Goal: Information Seeking & Learning: Check status

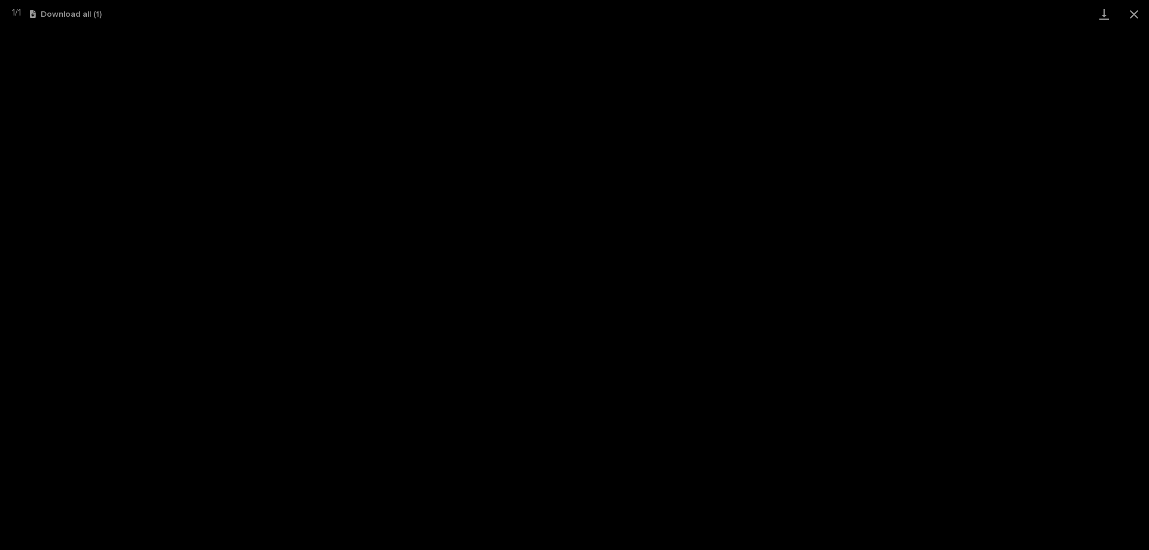
scroll to position [84, 0]
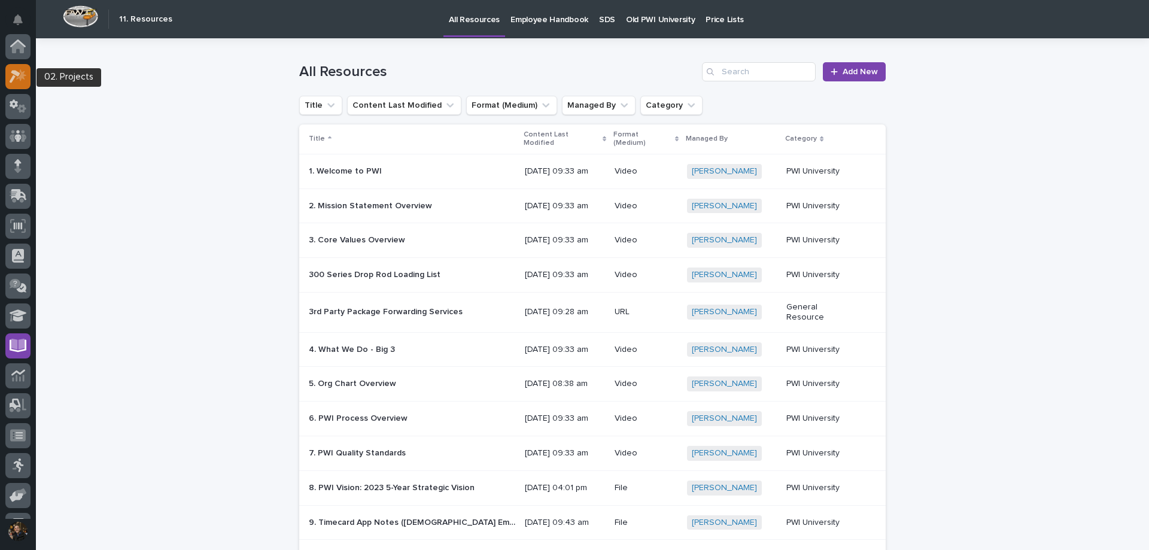
click at [19, 68] on div at bounding box center [17, 76] width 25 height 25
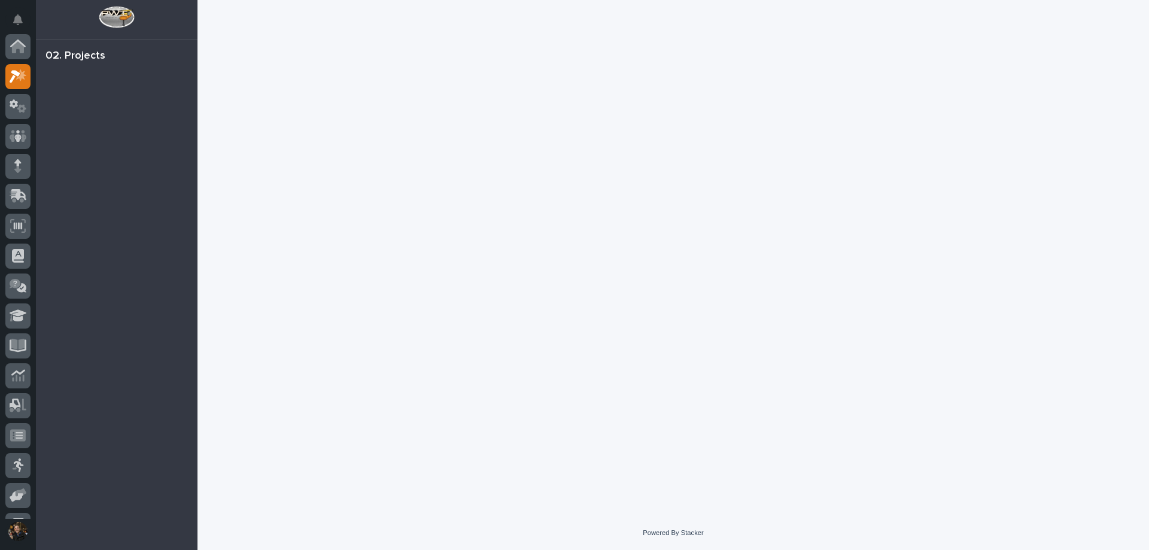
scroll to position [30, 0]
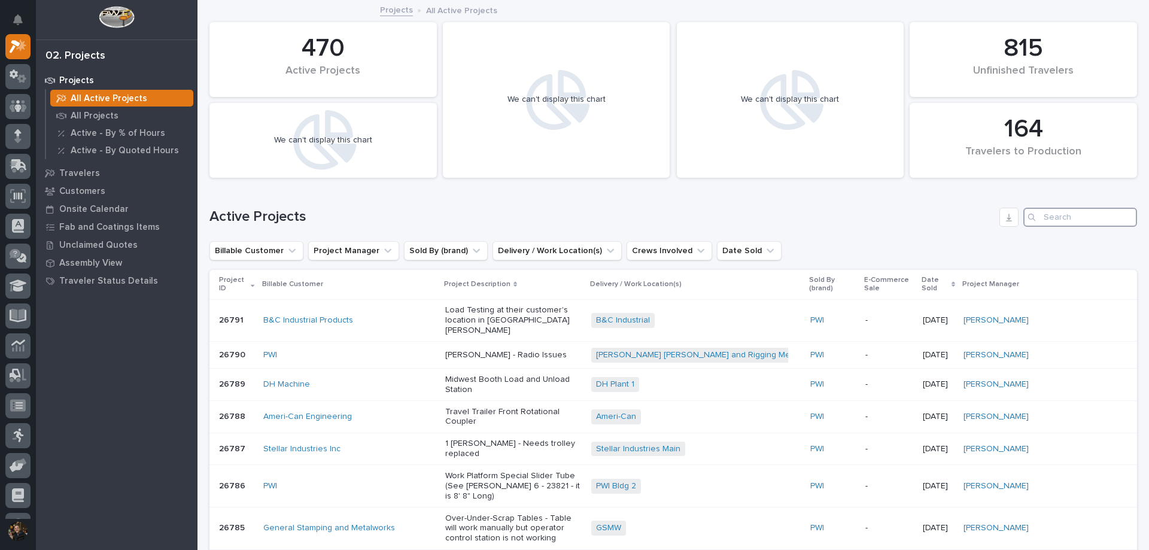
click at [1070, 213] on input "Search" at bounding box center [1080, 217] width 114 height 19
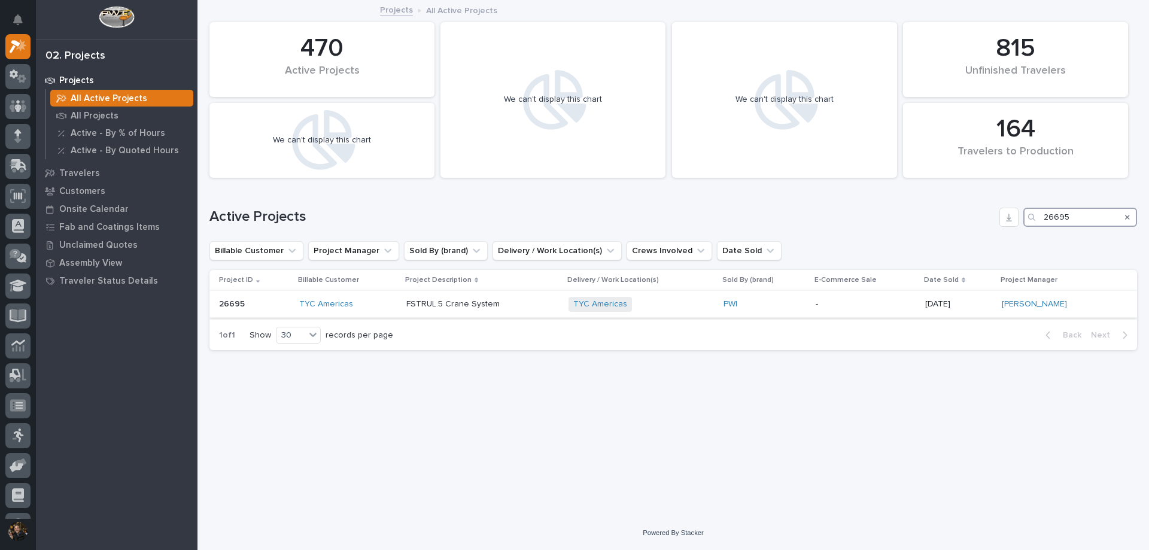
type input "26695"
click at [365, 296] on div "TYC Americas" at bounding box center [348, 304] width 98 height 20
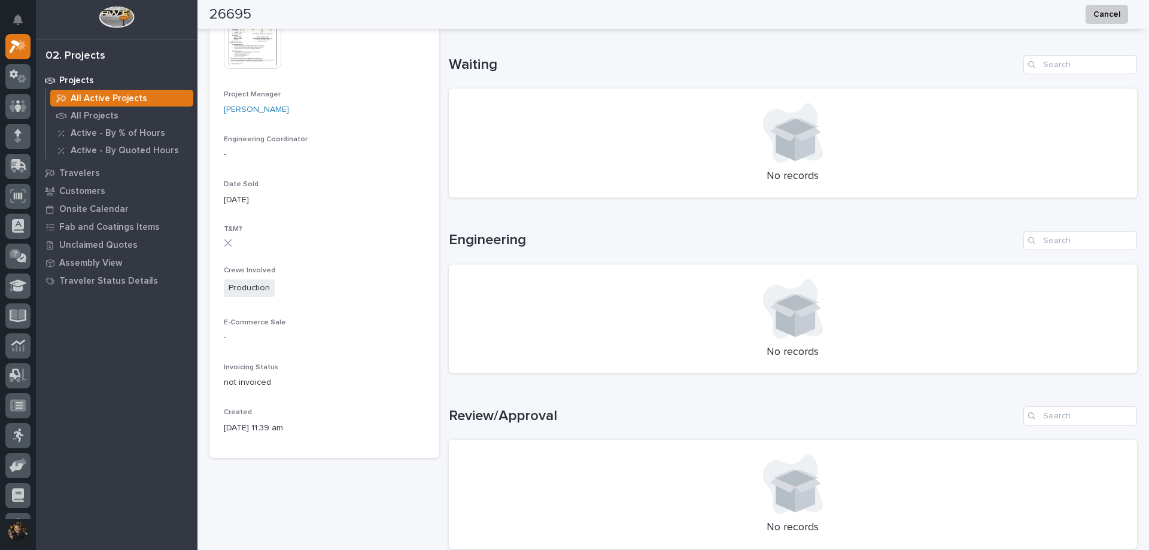
scroll to position [675, 0]
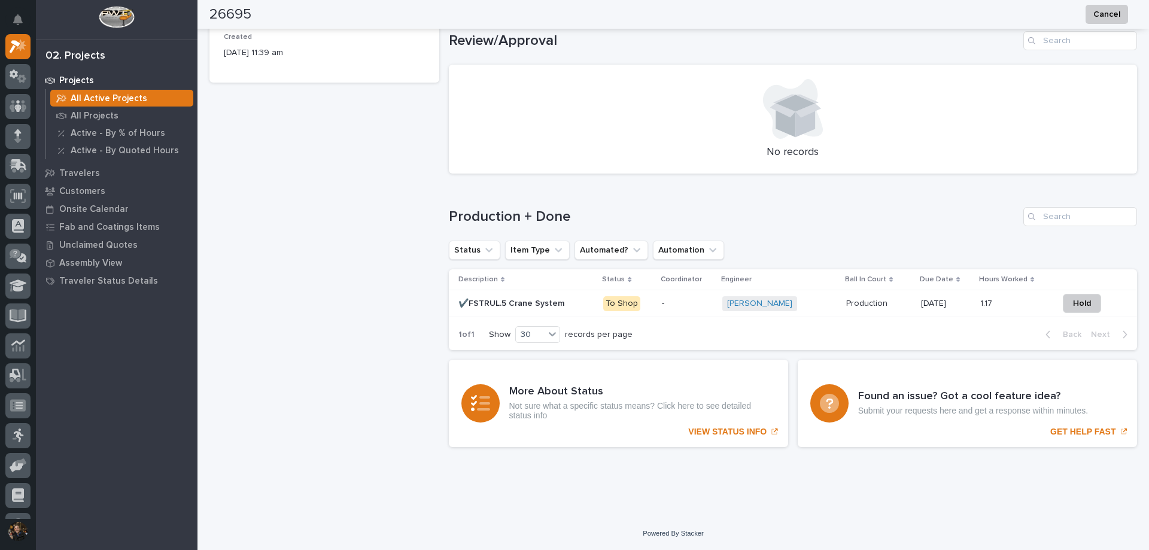
click at [537, 303] on p "✔️FSTRUL.5 Crane System" at bounding box center [512, 302] width 108 height 13
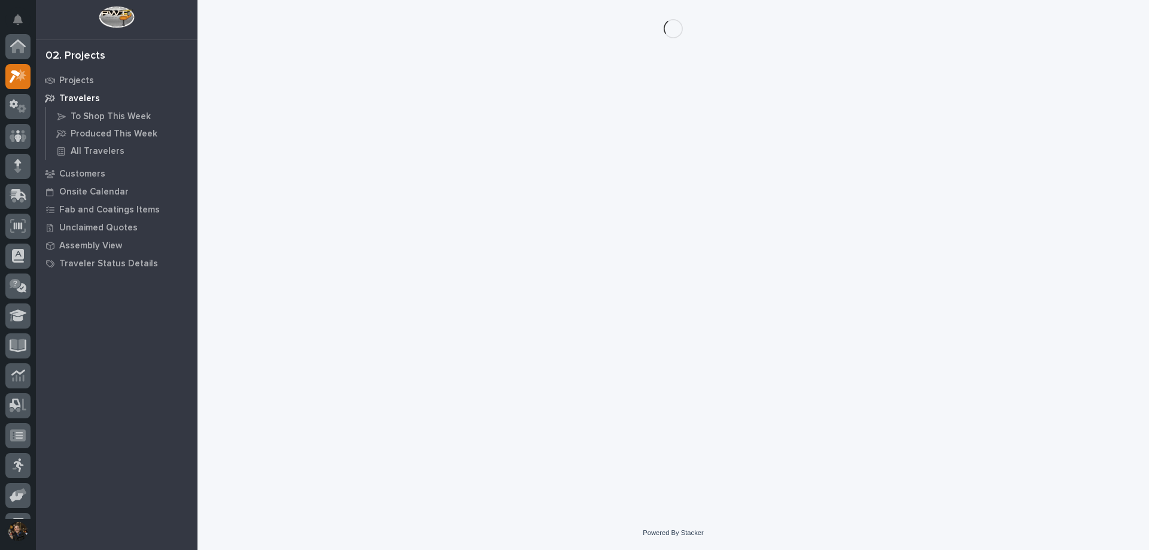
scroll to position [30, 0]
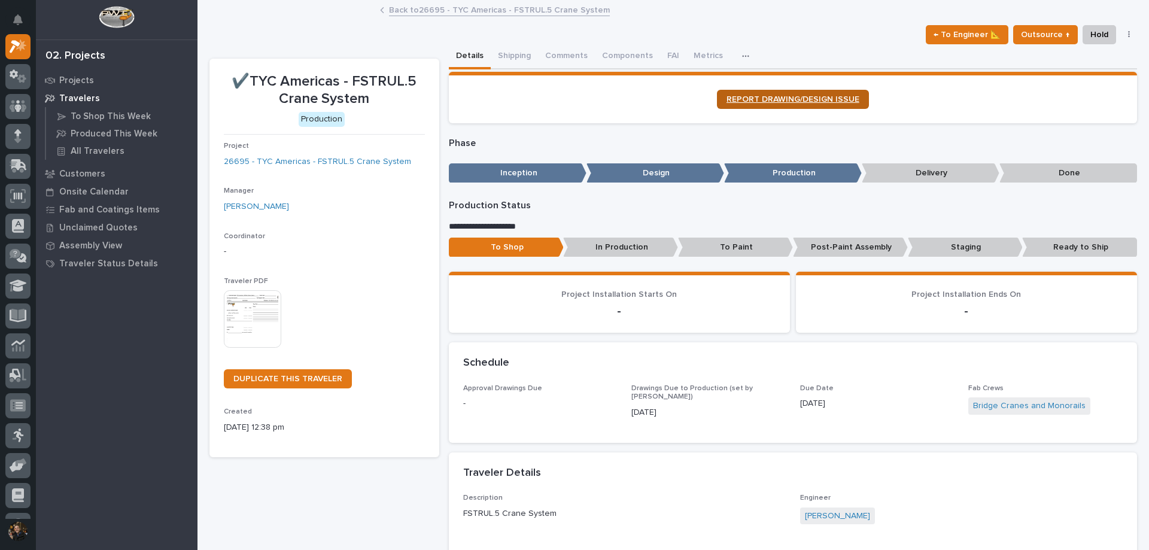
click at [850, 92] on link "REPORT DRAWING/DESIGN ISSUE" at bounding box center [793, 99] width 152 height 19
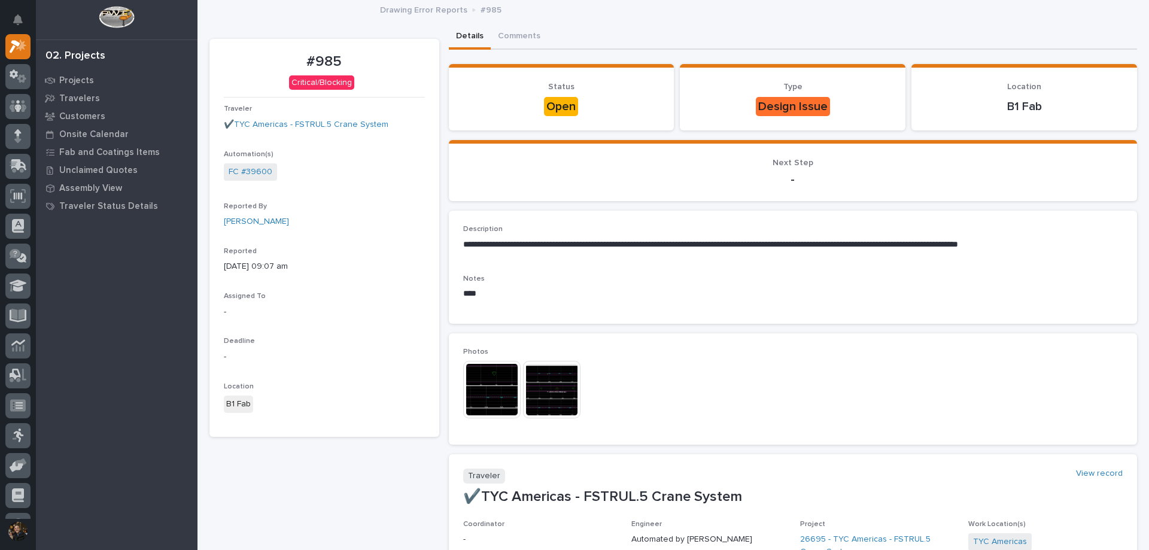
click at [564, 393] on img at bounding box center [551, 389] width 57 height 57
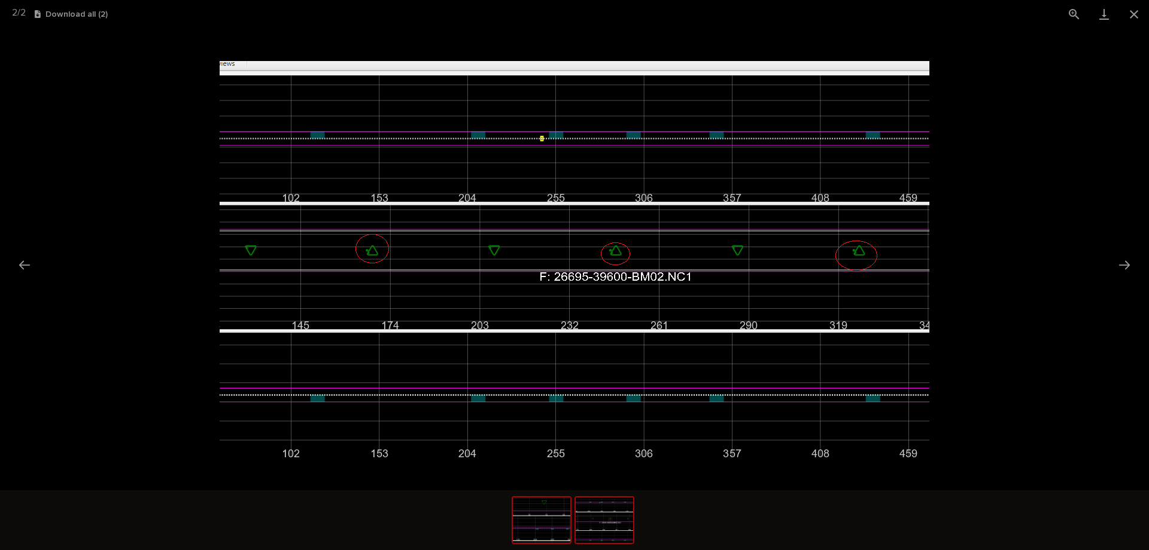
click at [549, 531] on img at bounding box center [541, 519] width 57 height 45
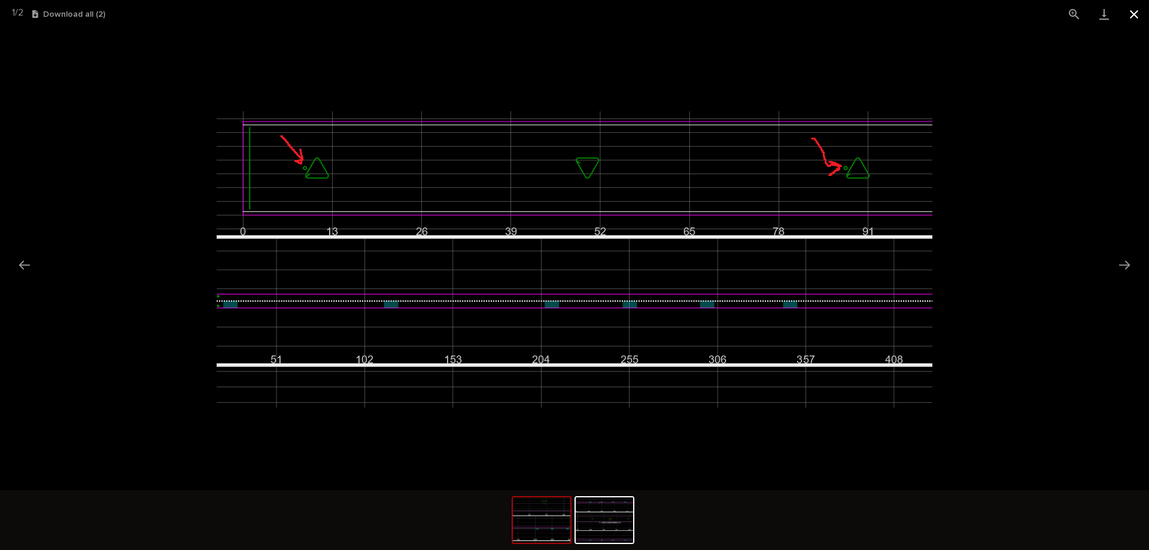
click at [1135, 14] on button "Close gallery" at bounding box center [1134, 14] width 30 height 28
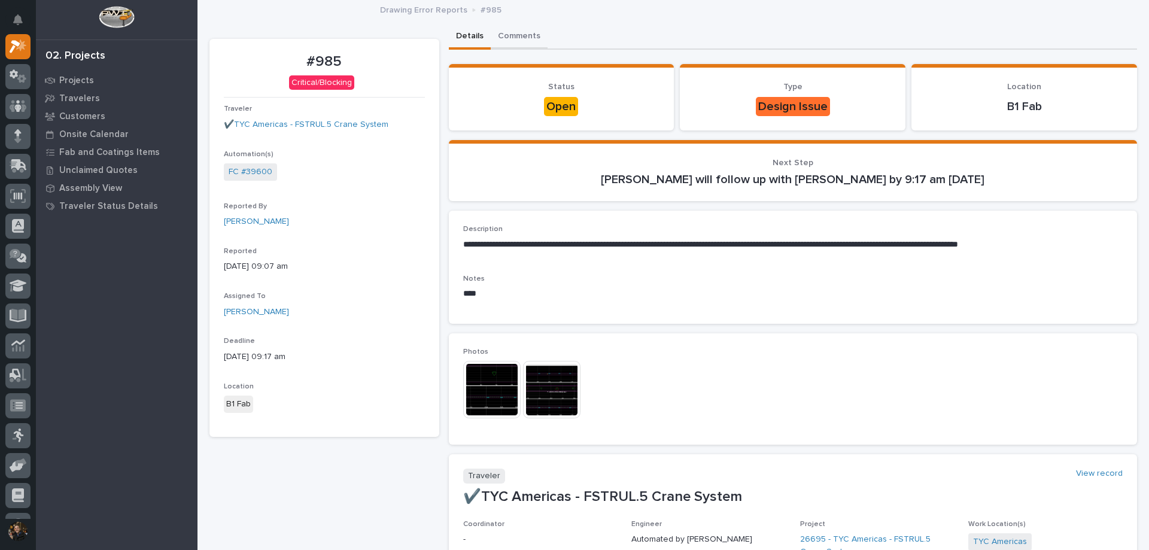
click at [528, 38] on button "Comments" at bounding box center [519, 37] width 57 height 25
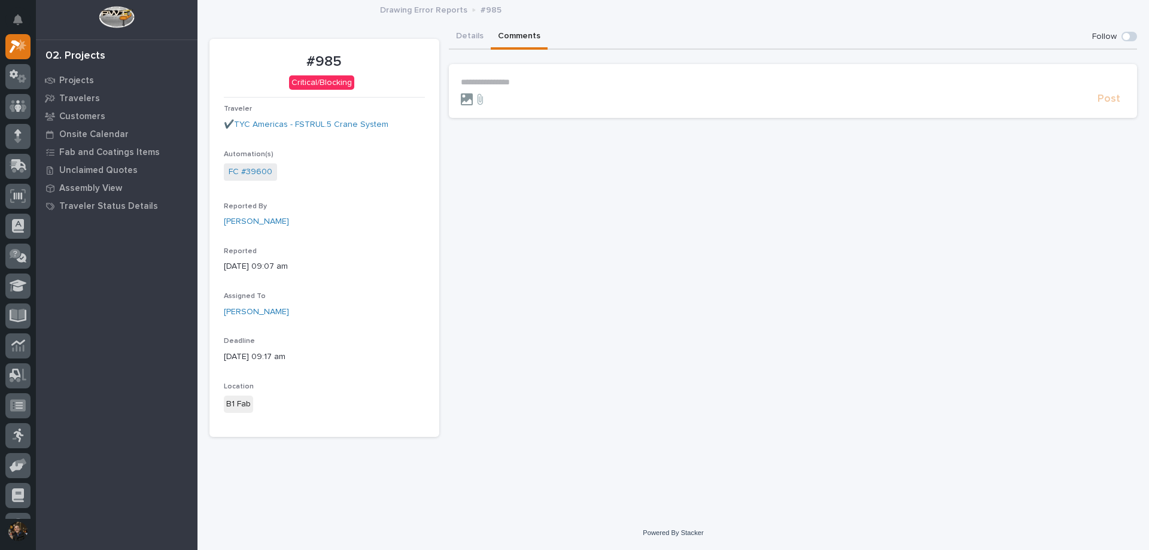
click at [471, 98] on icon at bounding box center [467, 99] width 12 height 12
click at [461, 93] on input "file" at bounding box center [461, 93] width 0 height 0
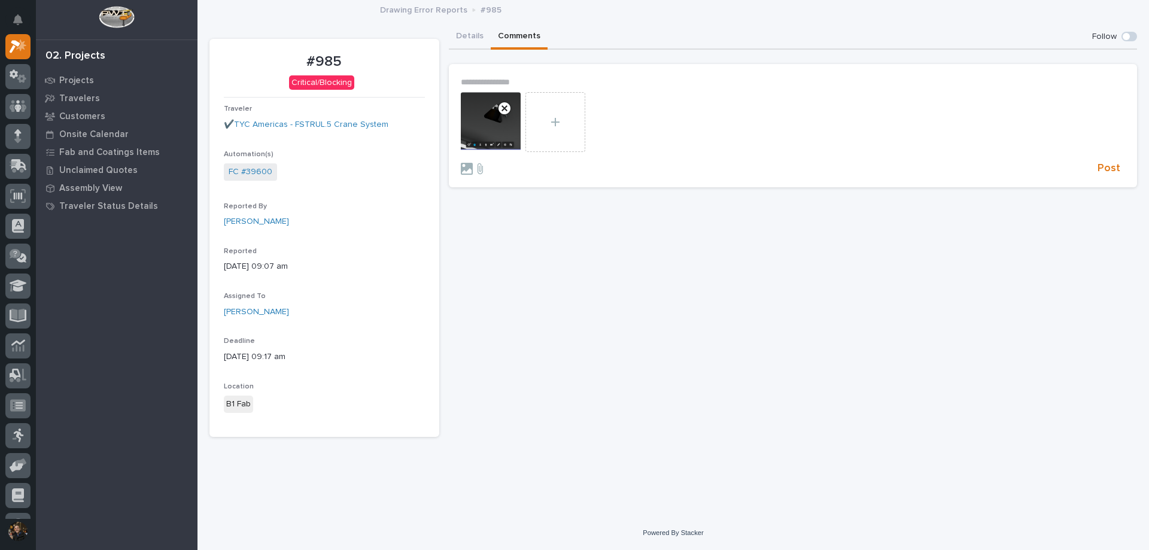
click at [531, 80] on p "**********" at bounding box center [793, 82] width 665 height 10
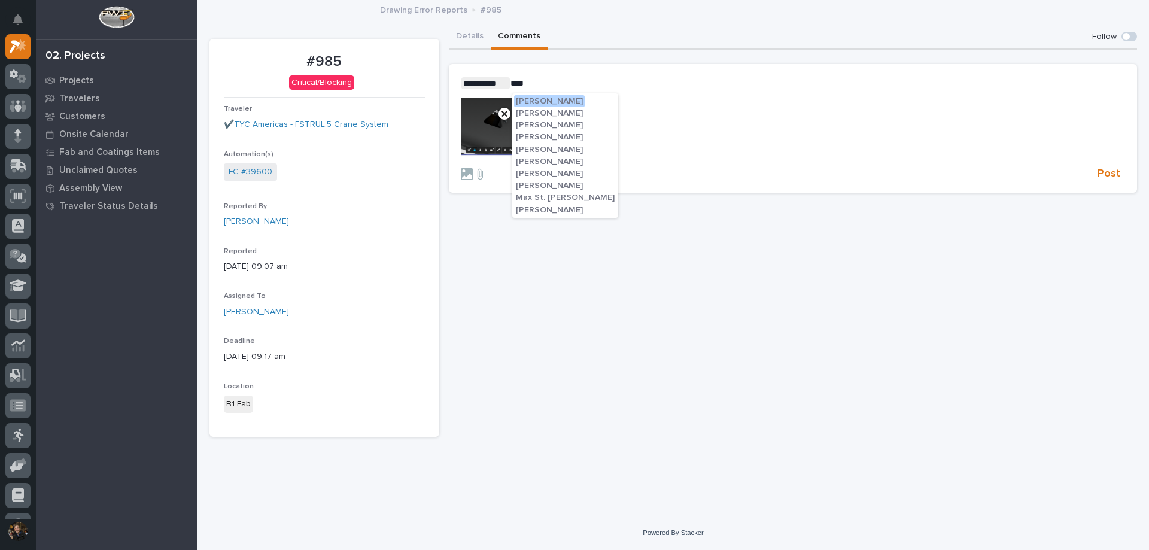
click at [544, 97] on span "Manjeet Chapagai" at bounding box center [549, 101] width 67 height 8
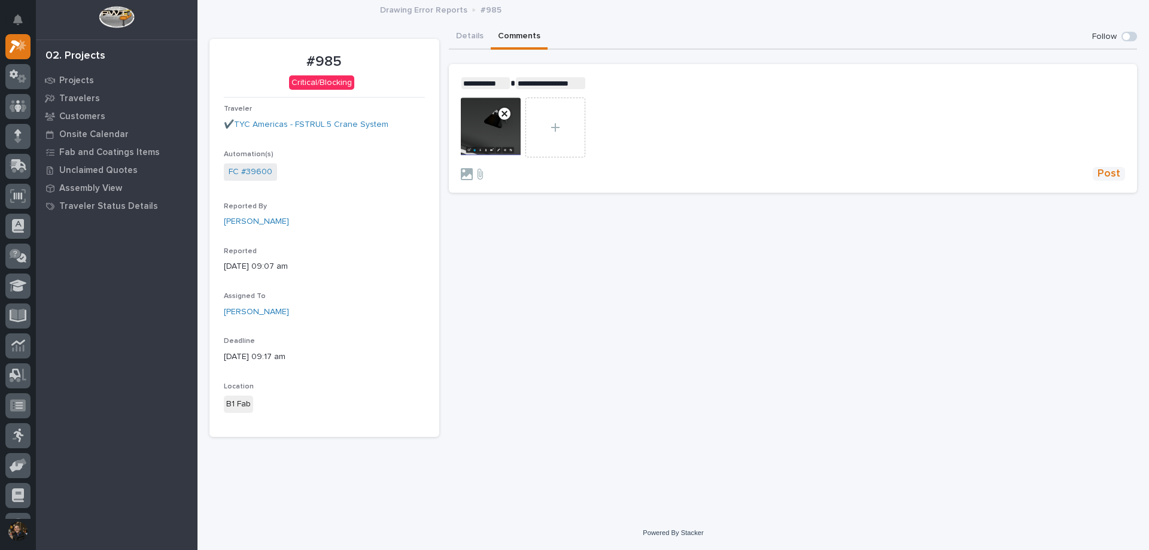
click at [1122, 175] on button "Post" at bounding box center [1109, 174] width 32 height 14
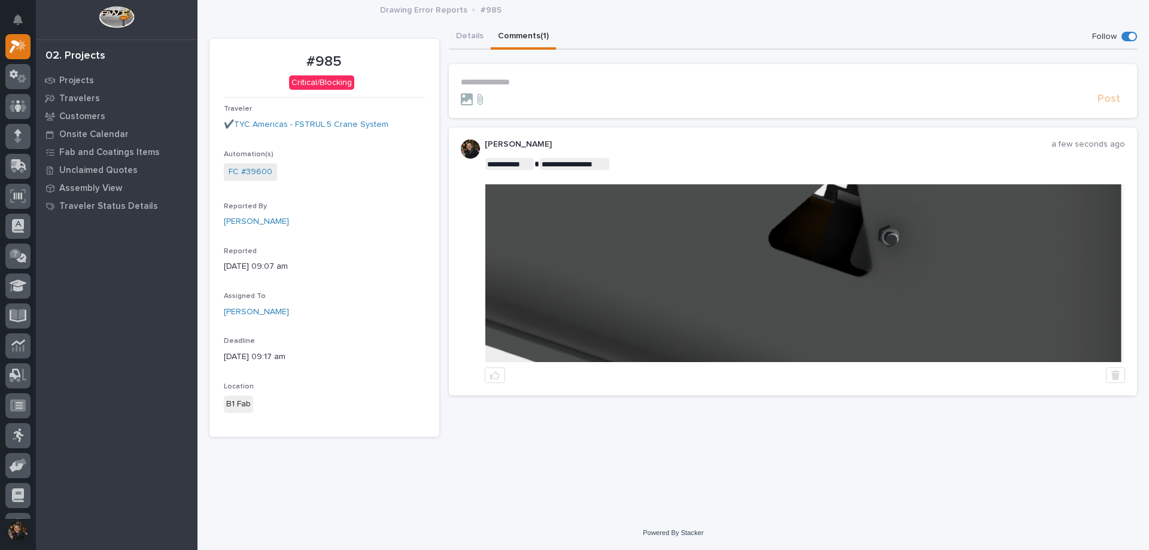
click at [887, 254] on img at bounding box center [804, 273] width 639 height 178
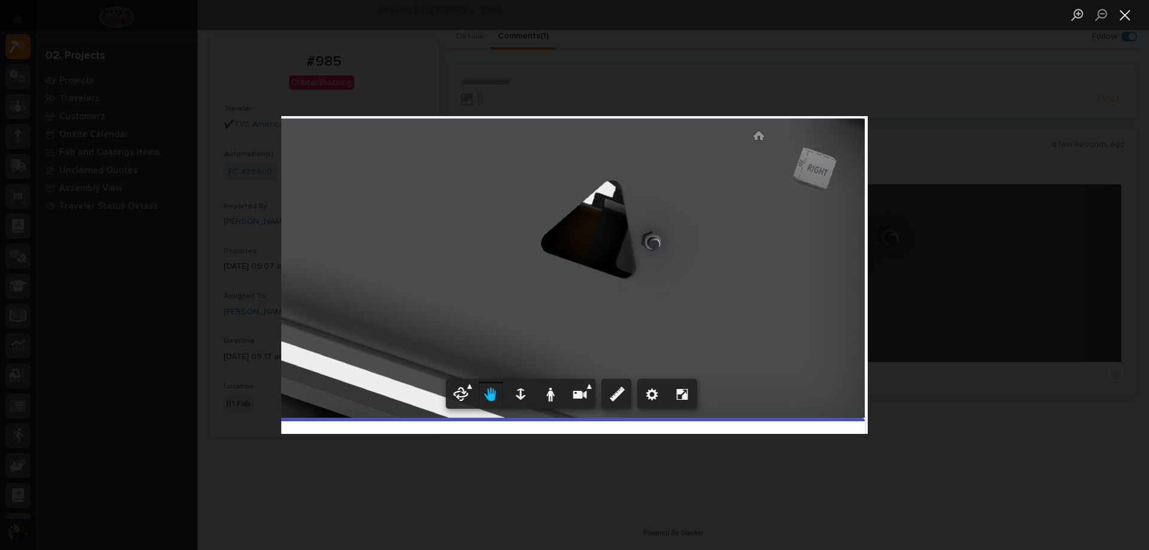
click at [1126, 13] on button "Close lightbox" at bounding box center [1125, 14] width 24 height 21
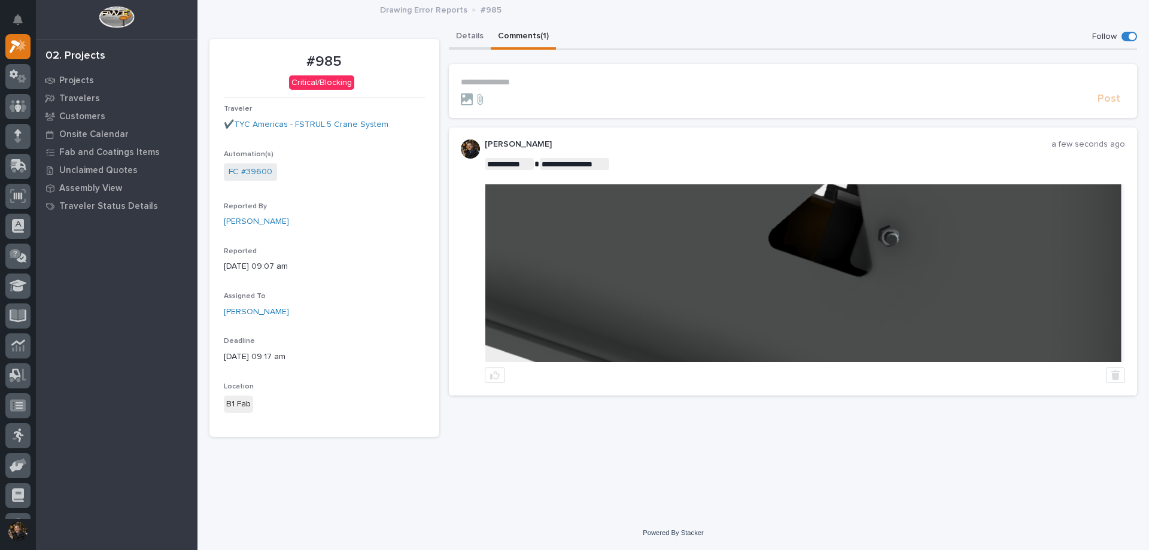
click at [475, 28] on button "Details" at bounding box center [470, 37] width 42 height 25
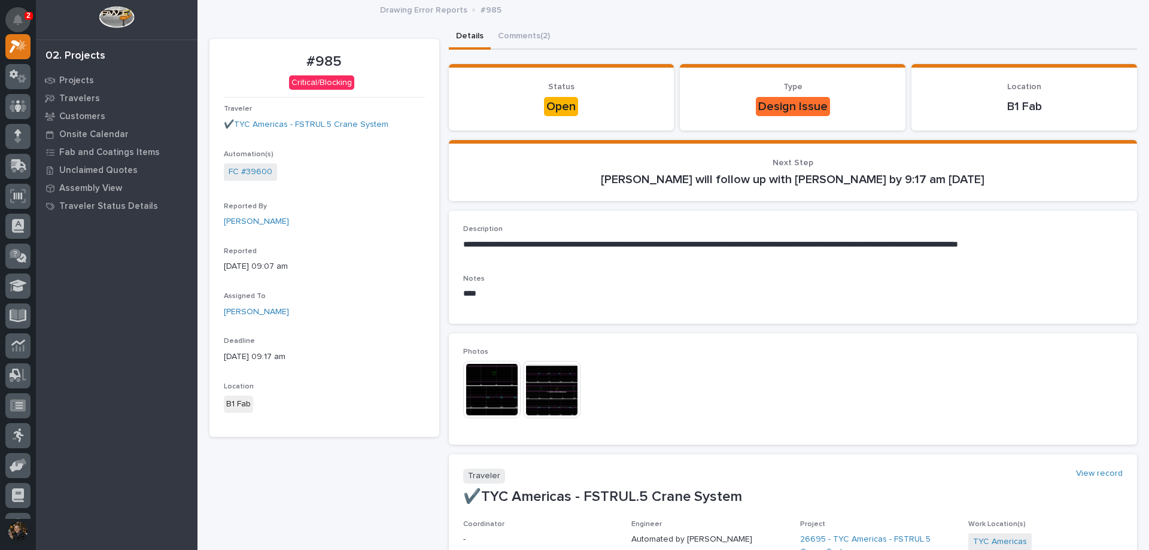
click at [21, 18] on icon "Notifications" at bounding box center [18, 19] width 10 height 11
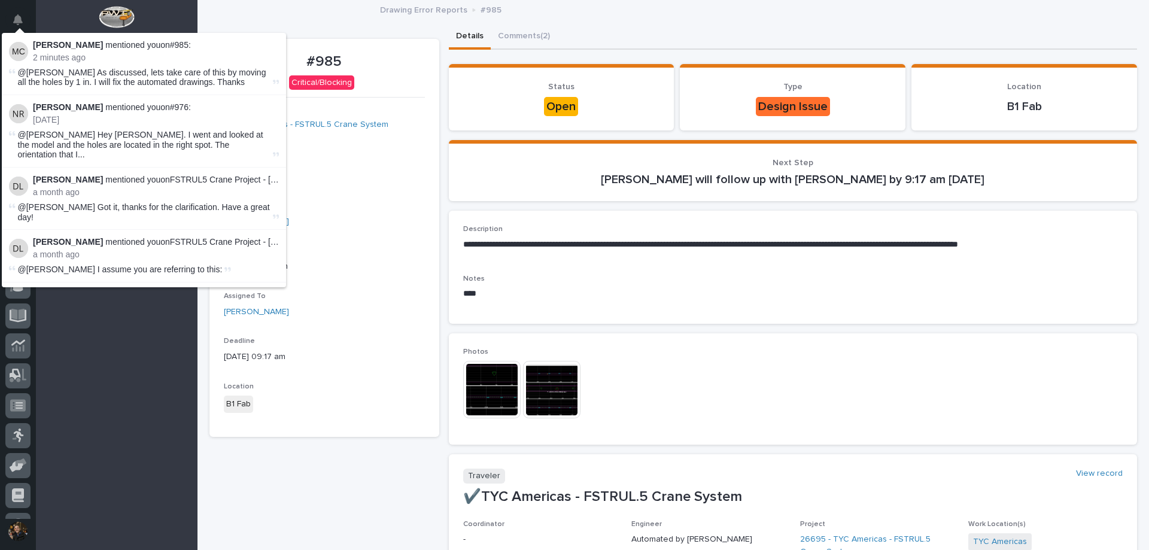
click at [560, 227] on p "Description" at bounding box center [793, 229] width 660 height 8
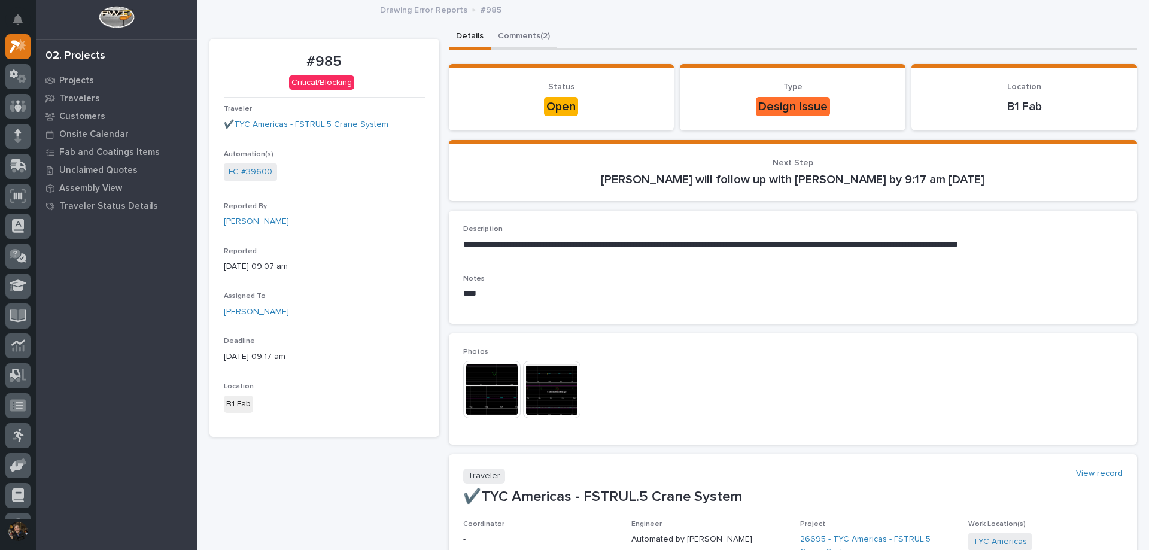
click at [515, 32] on button "Comments (2)" at bounding box center [524, 37] width 66 height 25
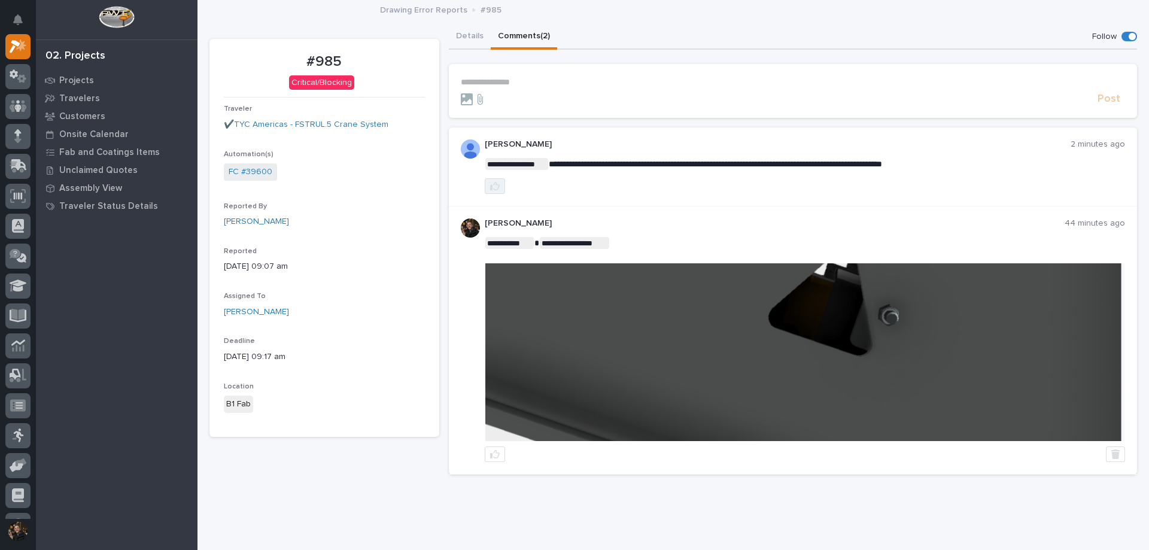
click at [498, 186] on button "button" at bounding box center [495, 186] width 20 height 16
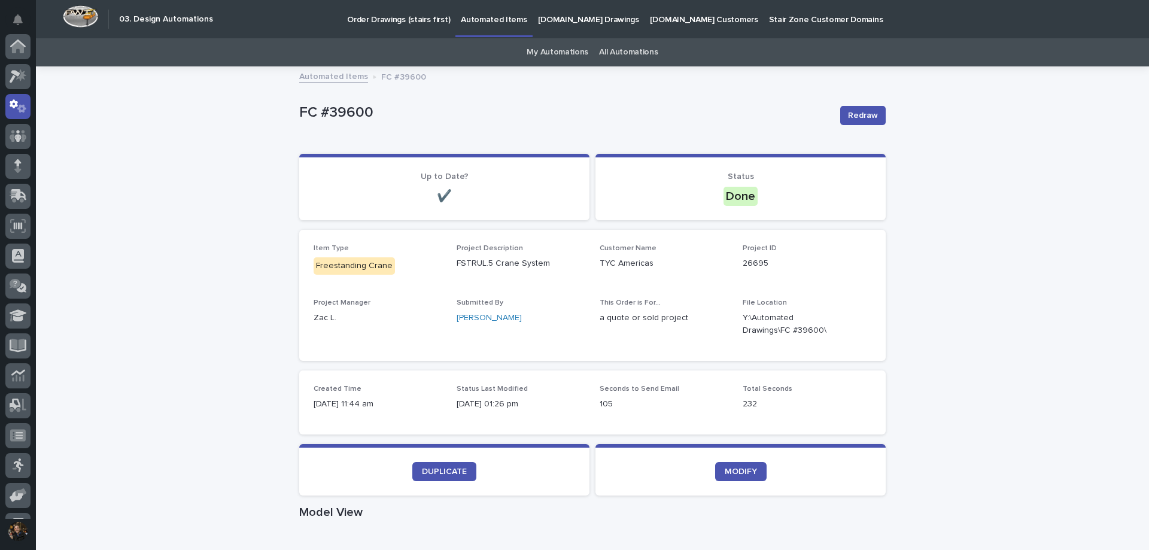
click at [579, 16] on p "StairZone.com Drawings" at bounding box center [588, 12] width 101 height 25
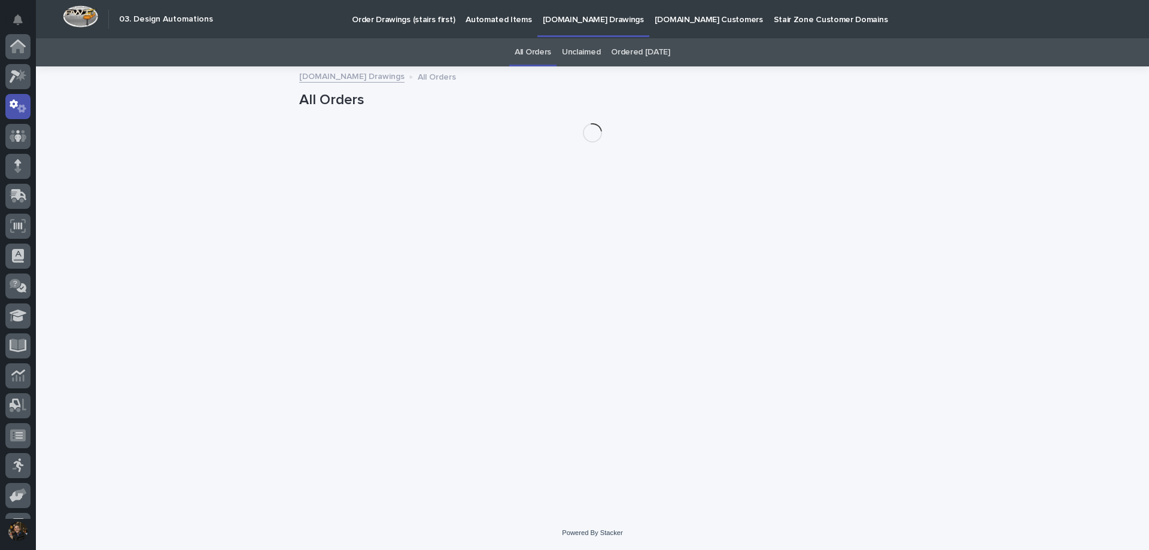
scroll to position [60, 0]
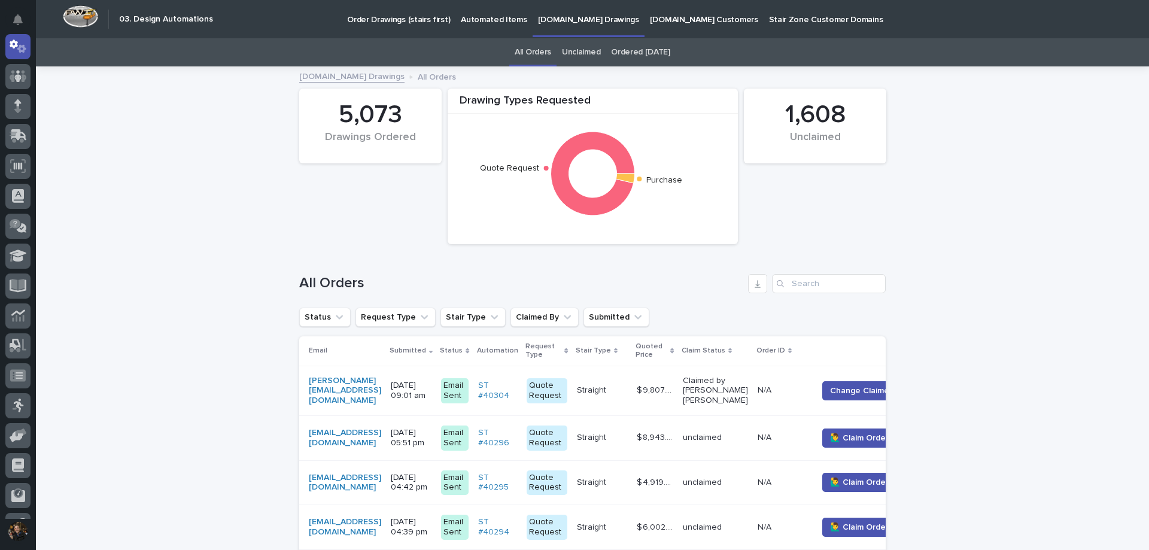
click at [472, 12] on p "Automated Items" at bounding box center [494, 12] width 66 height 25
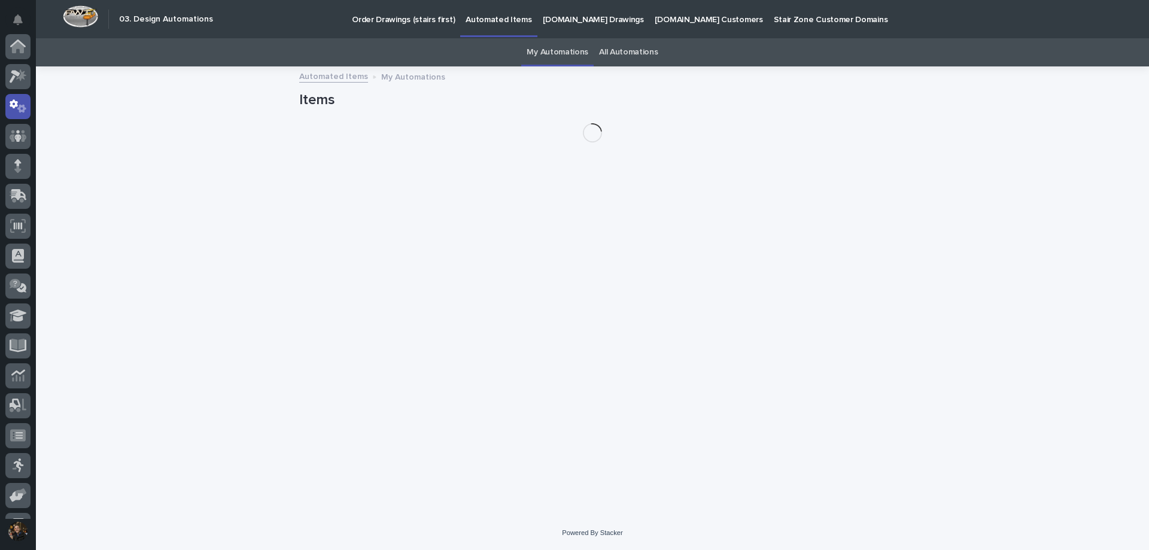
scroll to position [60, 0]
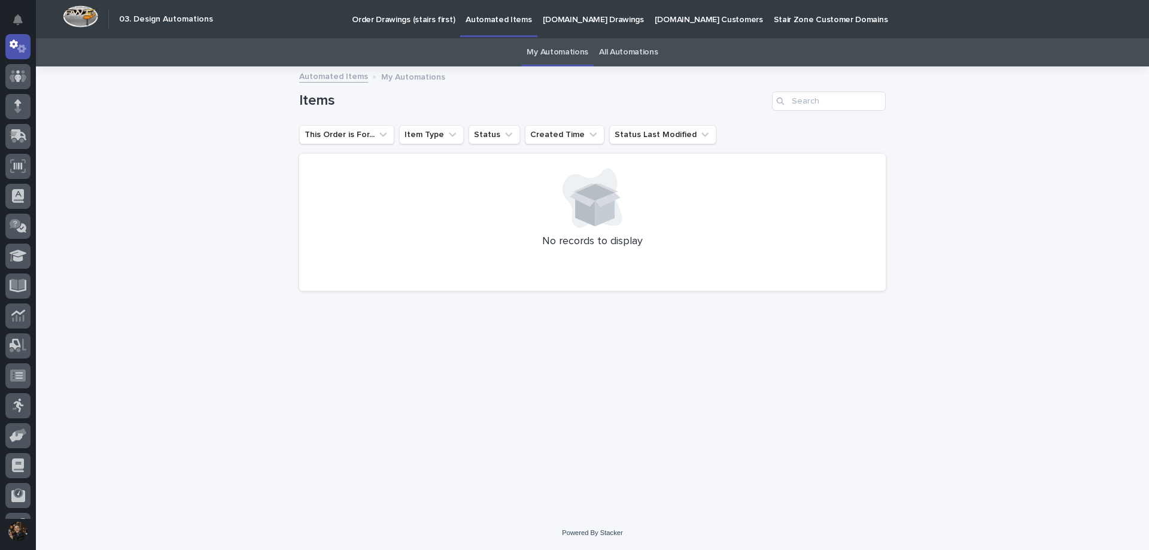
click at [617, 57] on link "All Automations" at bounding box center [628, 52] width 59 height 28
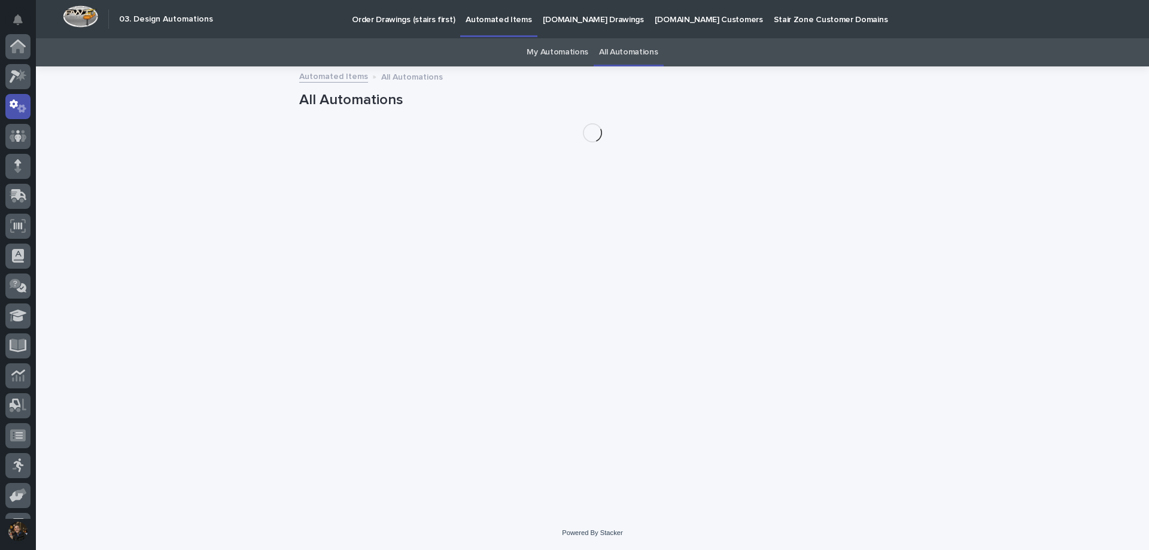
scroll to position [60, 0]
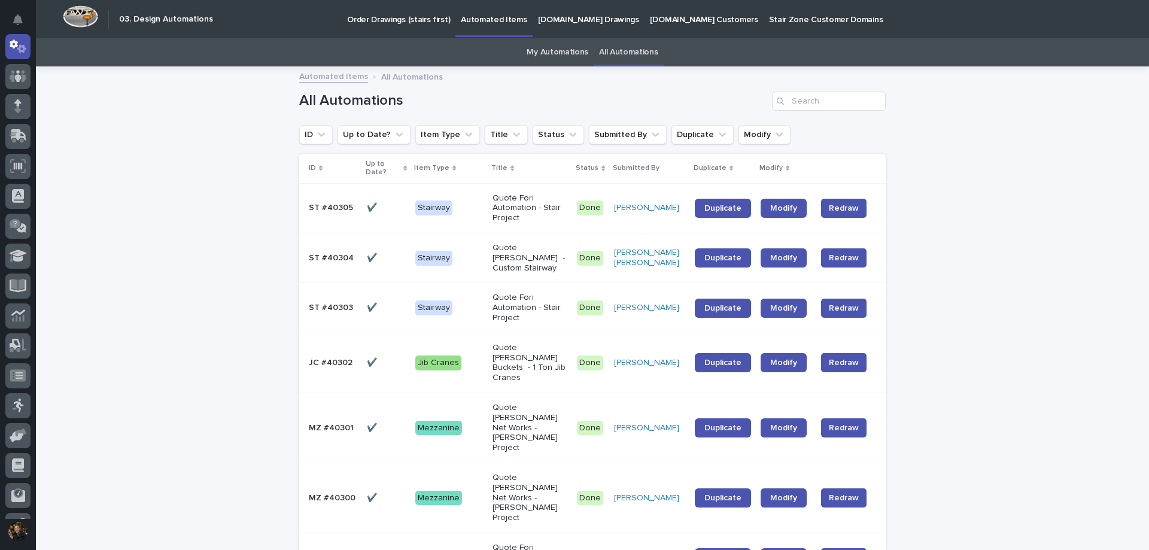
click at [502, 353] on td "Quote Stout Buckets - 1 Ton Jib Cranes" at bounding box center [530, 363] width 84 height 60
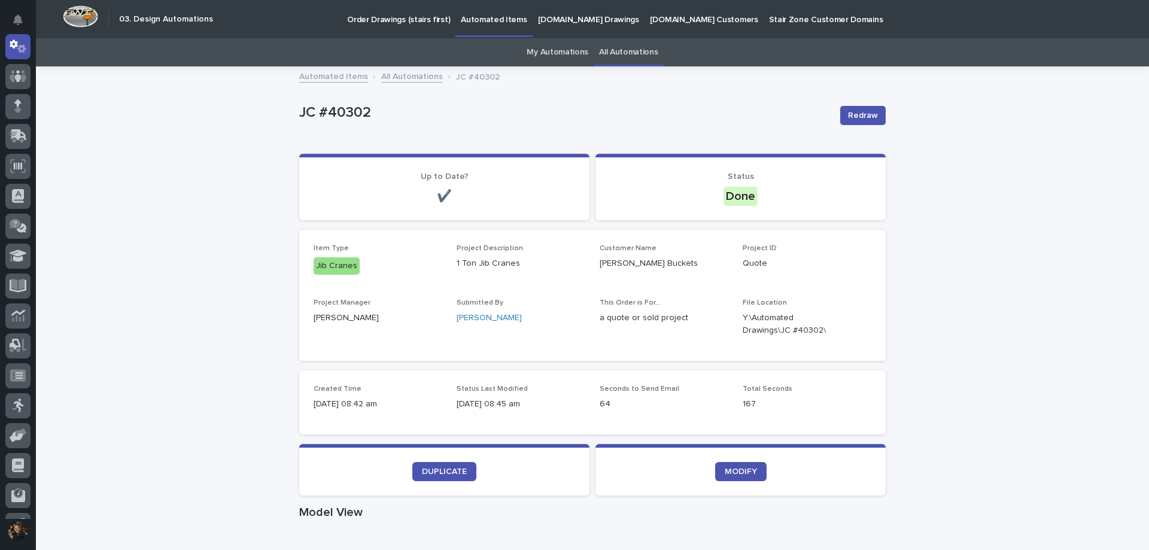
scroll to position [359, 0]
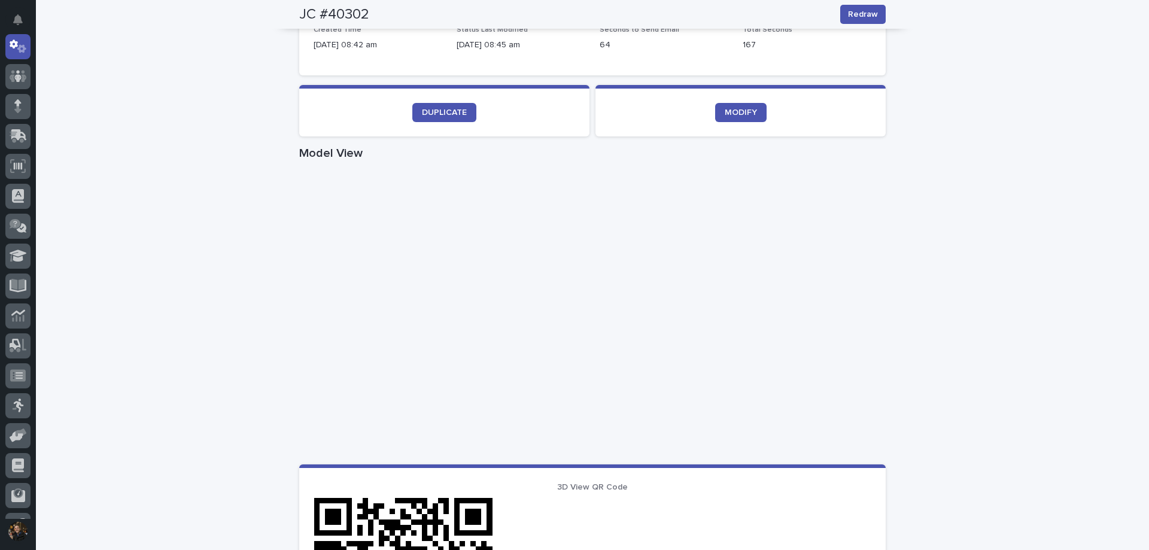
click at [1021, 119] on div "Loading... Saving… Loading... Saving… JC #40302 Redraw JC #40302 Redraw Sorry, …" at bounding box center [592, 334] width 1113 height 1251
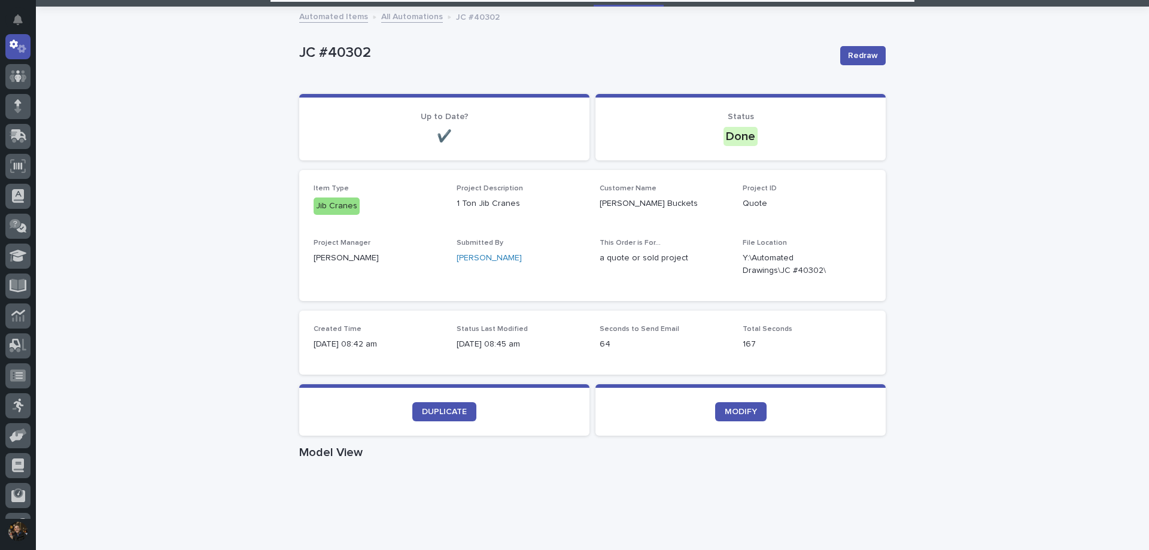
scroll to position [0, 0]
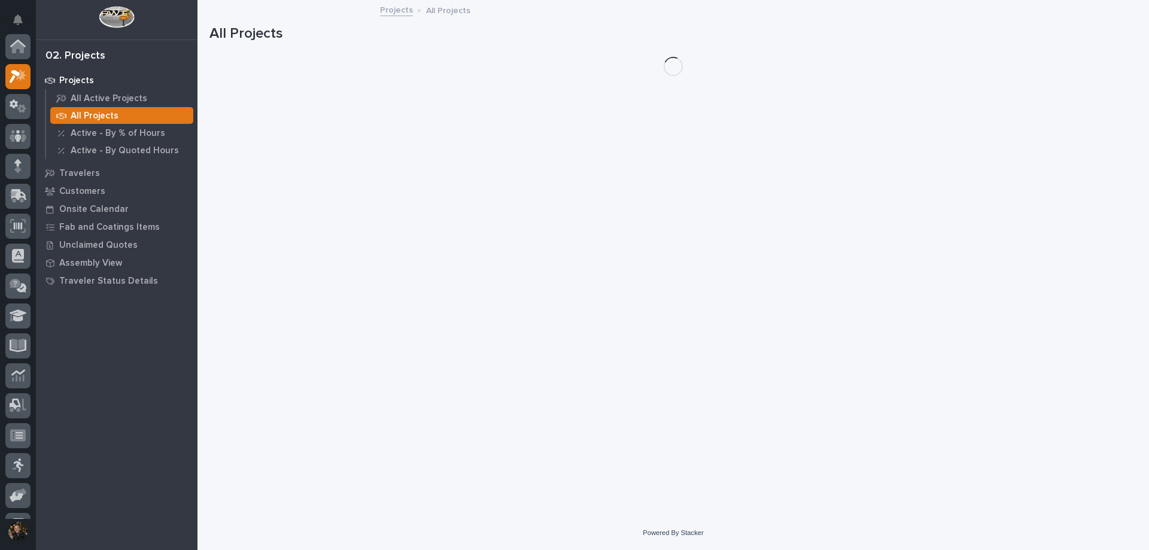
scroll to position [30, 0]
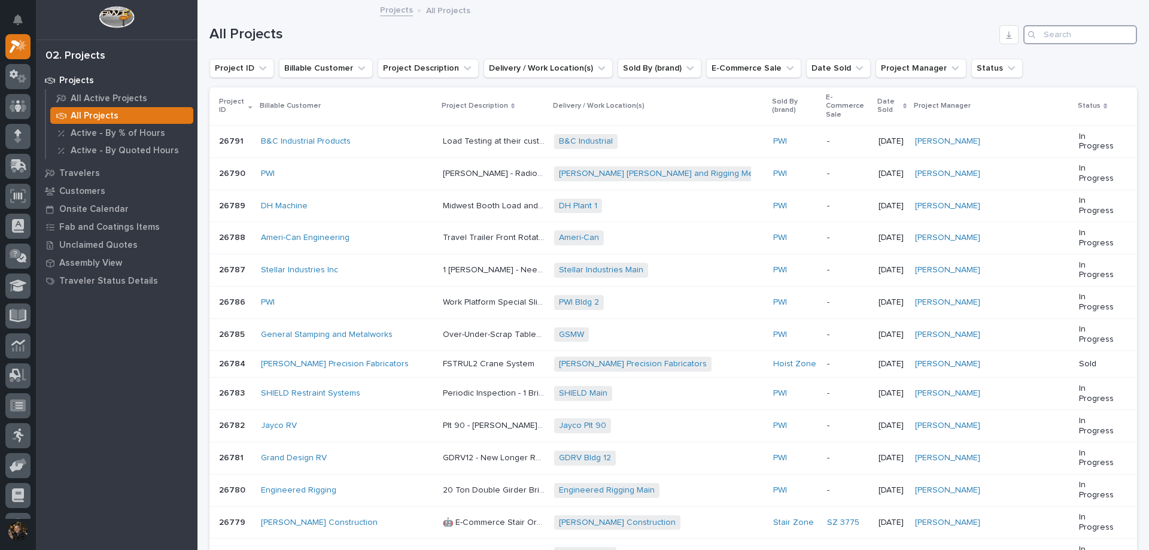
click at [1056, 32] on input "Search" at bounding box center [1080, 34] width 114 height 19
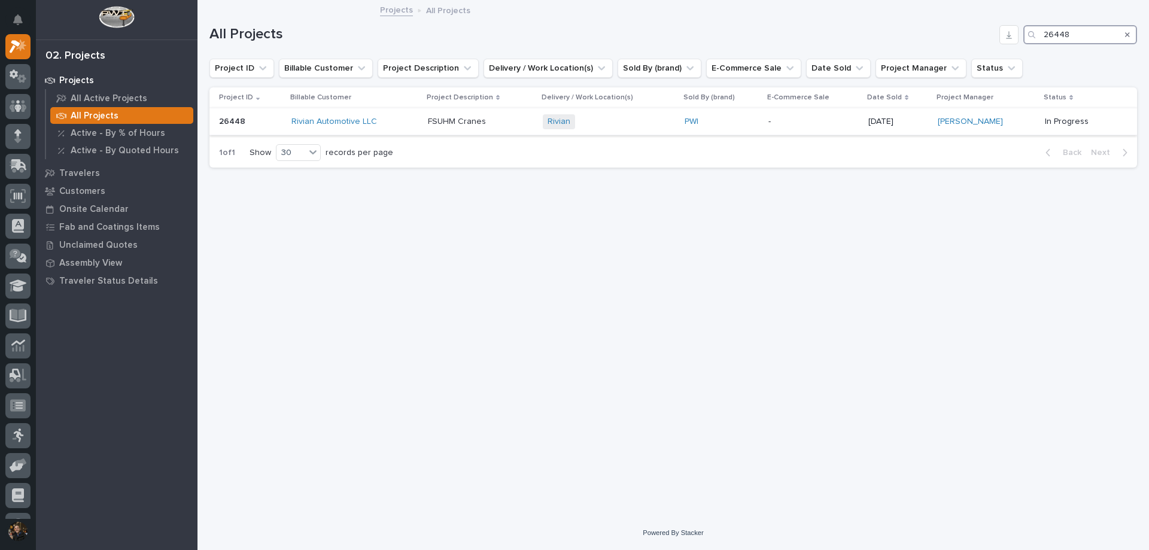
type input "26448"
click at [414, 124] on div "Rivian Automotive LLC" at bounding box center [354, 122] width 127 height 10
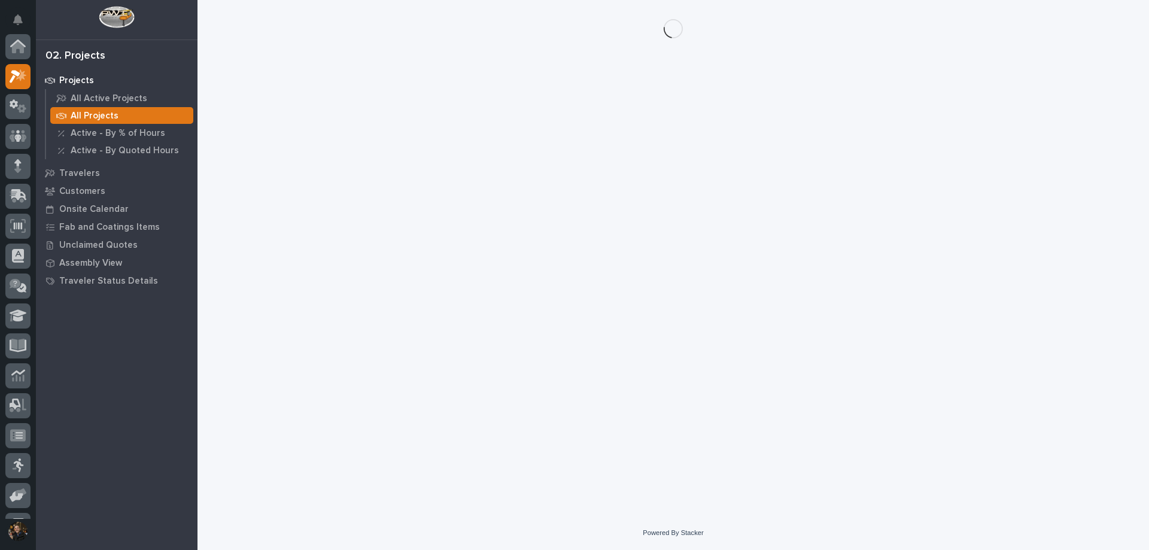
scroll to position [30, 0]
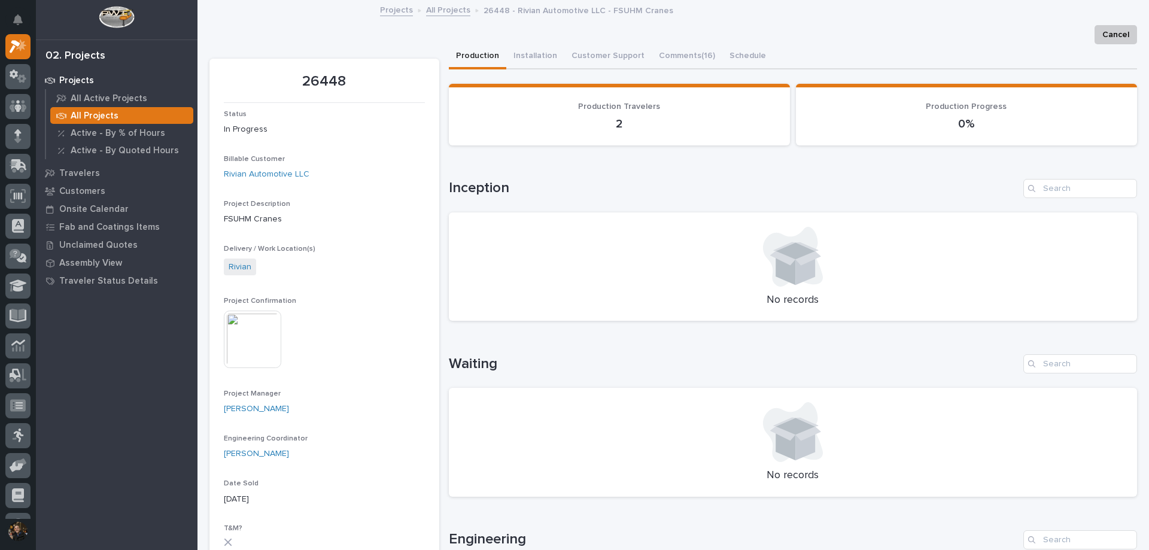
click at [268, 333] on img at bounding box center [252, 339] width 57 height 57
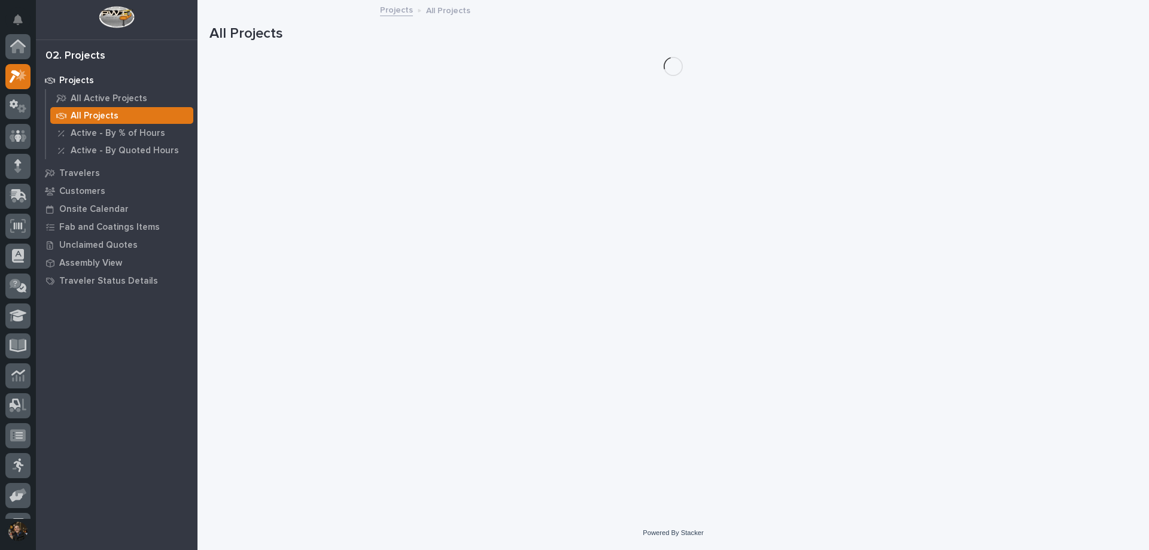
scroll to position [30, 0]
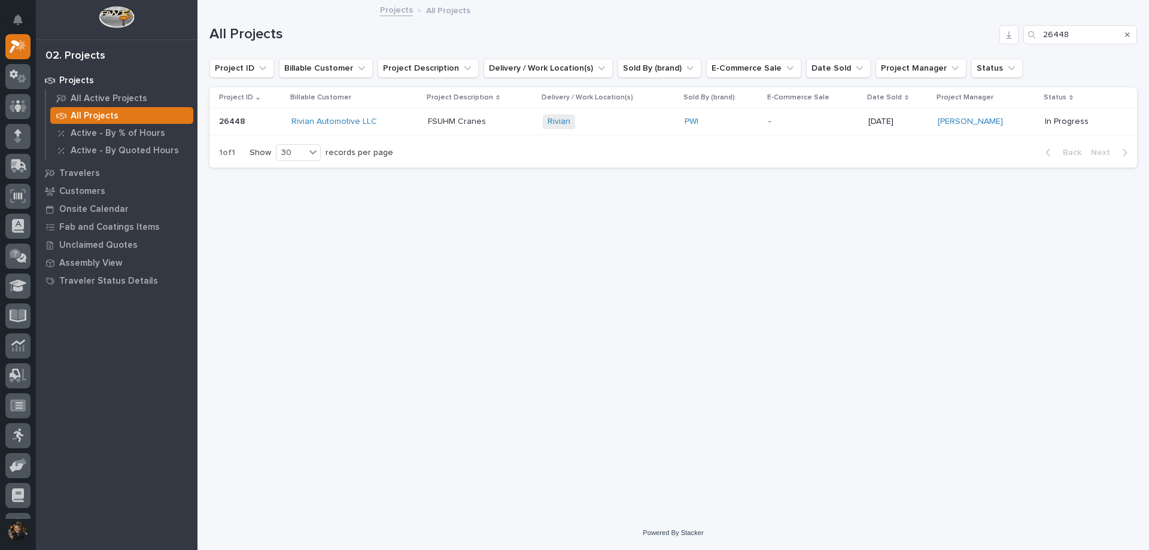
click at [396, 123] on div "Rivian Automotive LLC" at bounding box center [354, 122] width 127 height 10
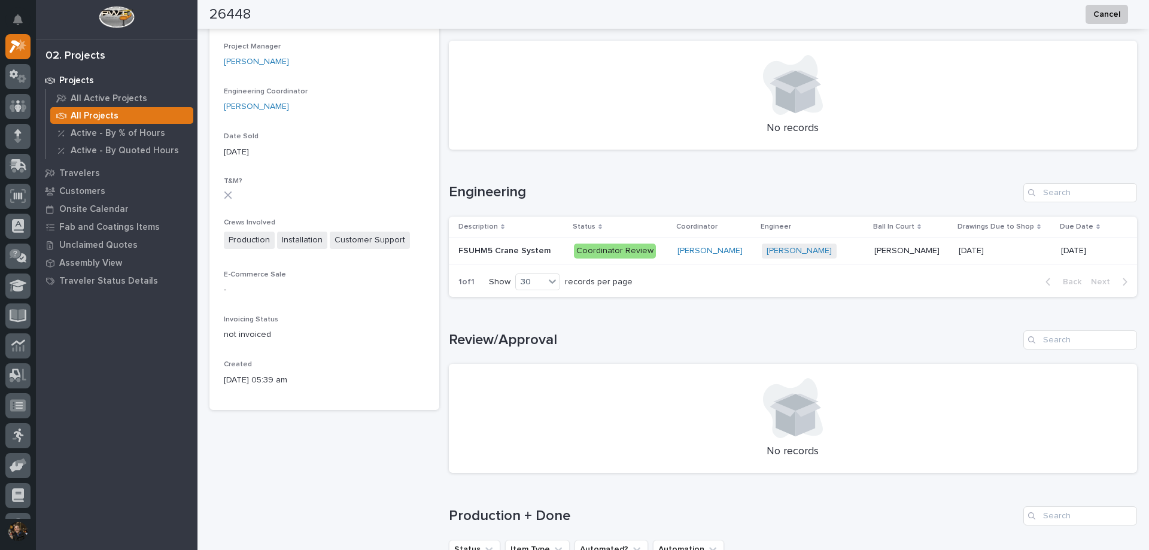
scroll to position [646, 0]
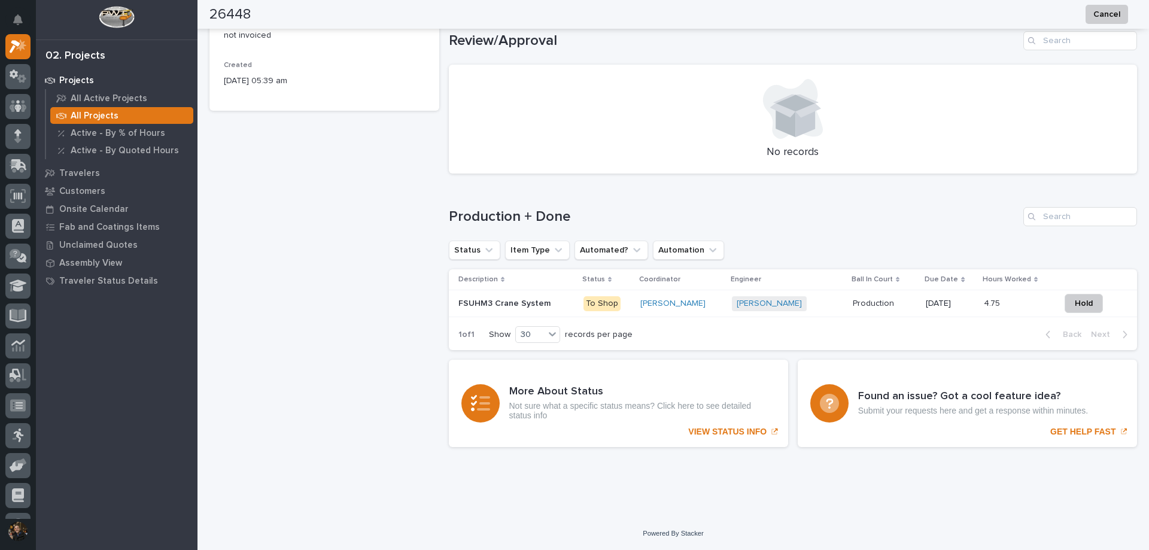
click at [565, 300] on p at bounding box center [516, 304] width 116 height 10
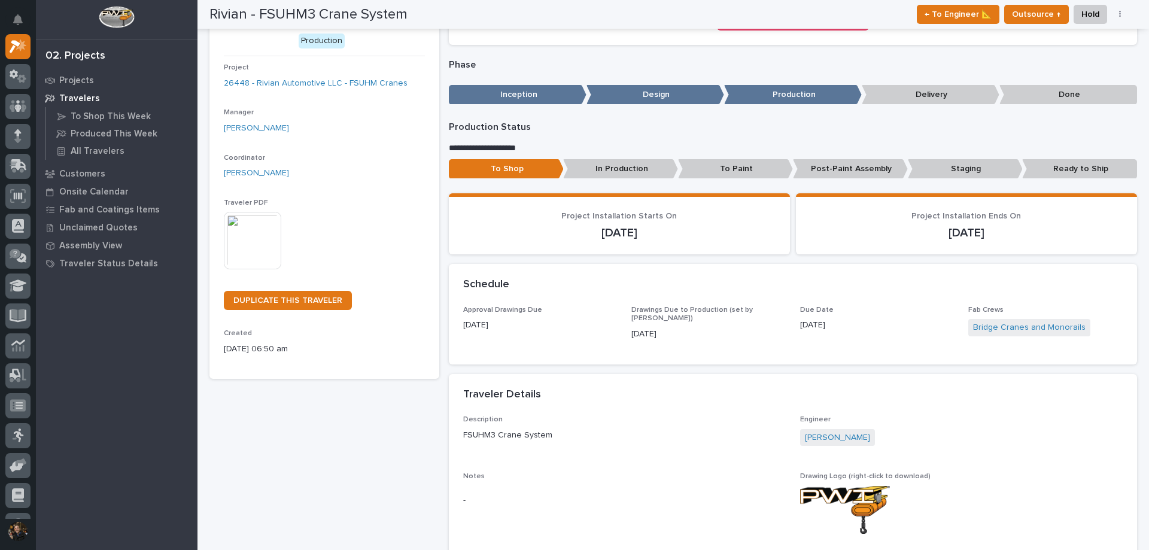
scroll to position [19, 0]
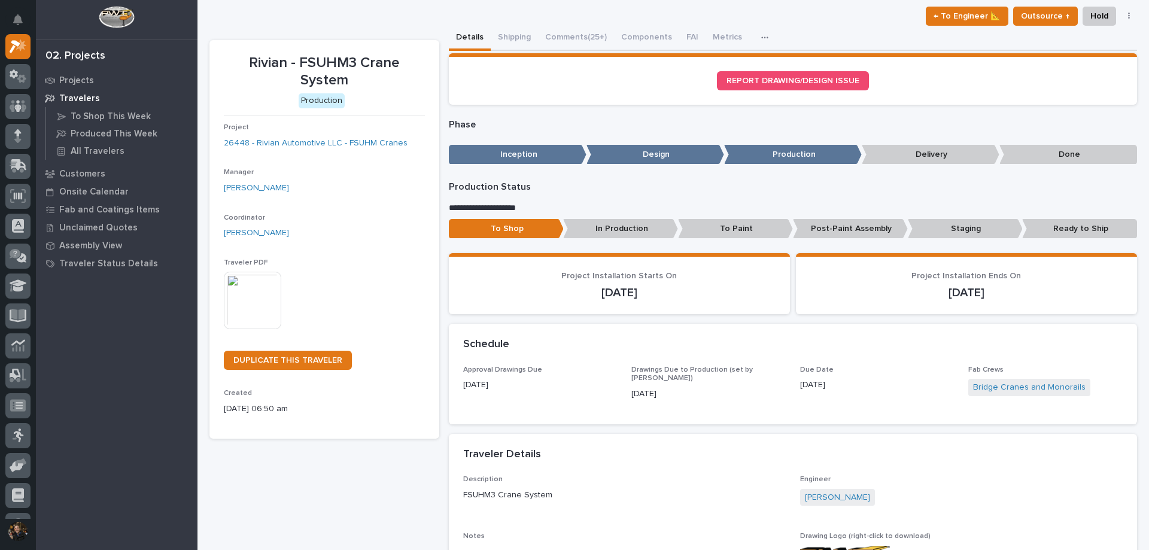
click at [603, 234] on p "In Production" at bounding box center [620, 229] width 115 height 20
click at [496, 226] on p "To Shop" at bounding box center [506, 229] width 115 height 20
click at [496, 213] on p "**********" at bounding box center [790, 208] width 682 height 12
click at [499, 206] on p "**********" at bounding box center [790, 208] width 682 height 12
click at [599, 227] on p "In Production" at bounding box center [620, 229] width 115 height 20
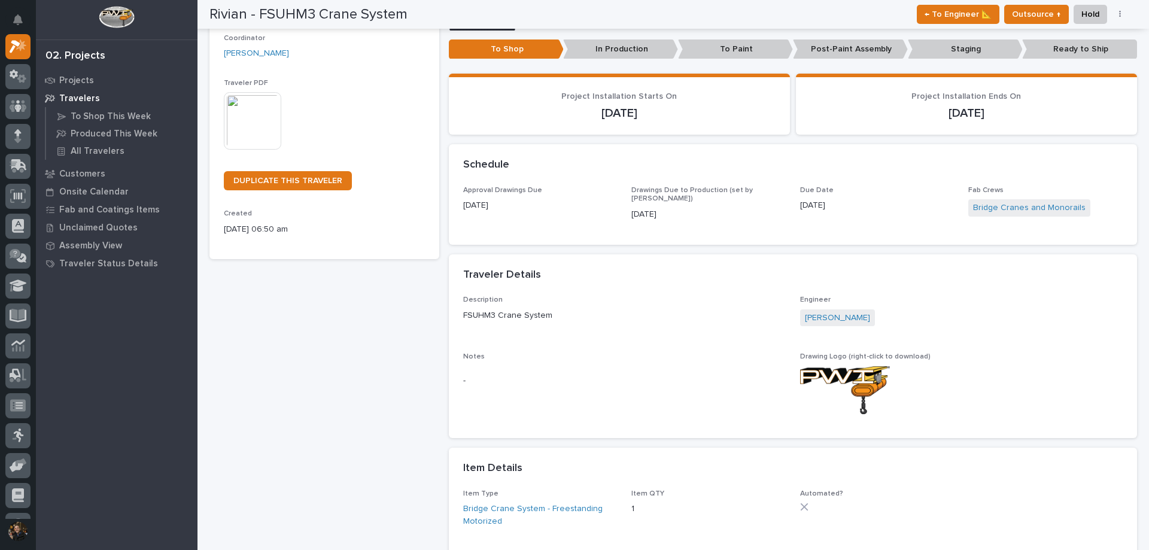
scroll to position [0, 0]
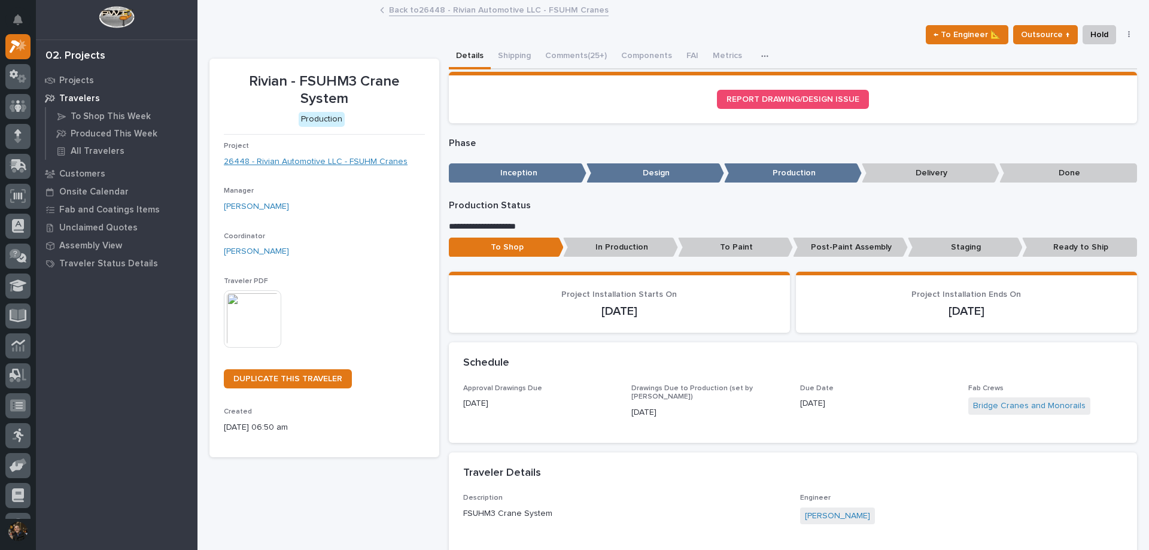
click at [329, 165] on link "26448 - Rivian Automotive LLC - FSUHM Cranes" at bounding box center [316, 162] width 184 height 13
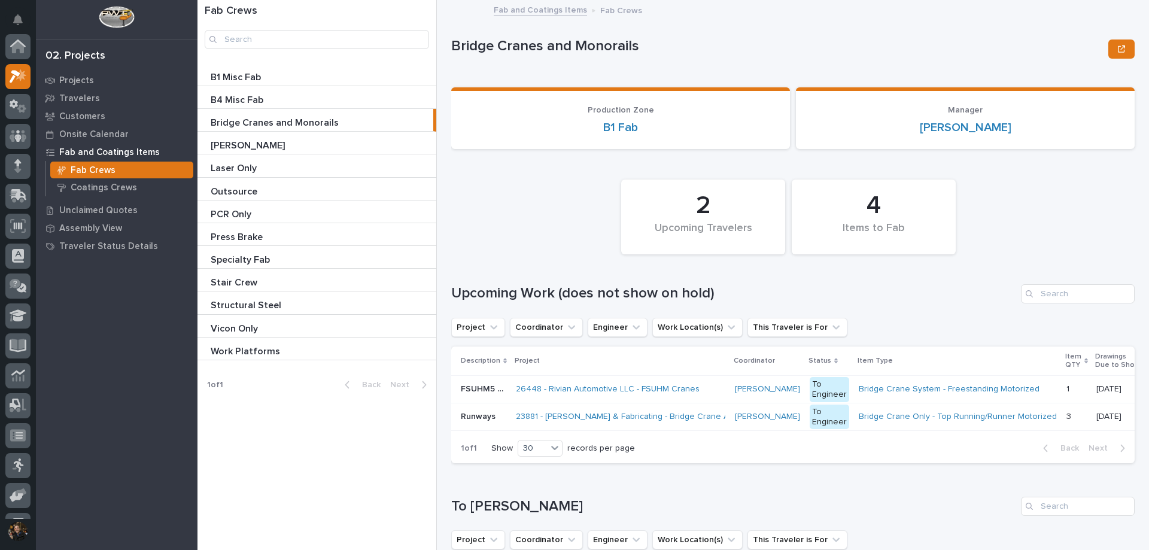
scroll to position [30, 0]
